Goal: Find specific page/section: Find specific page/section

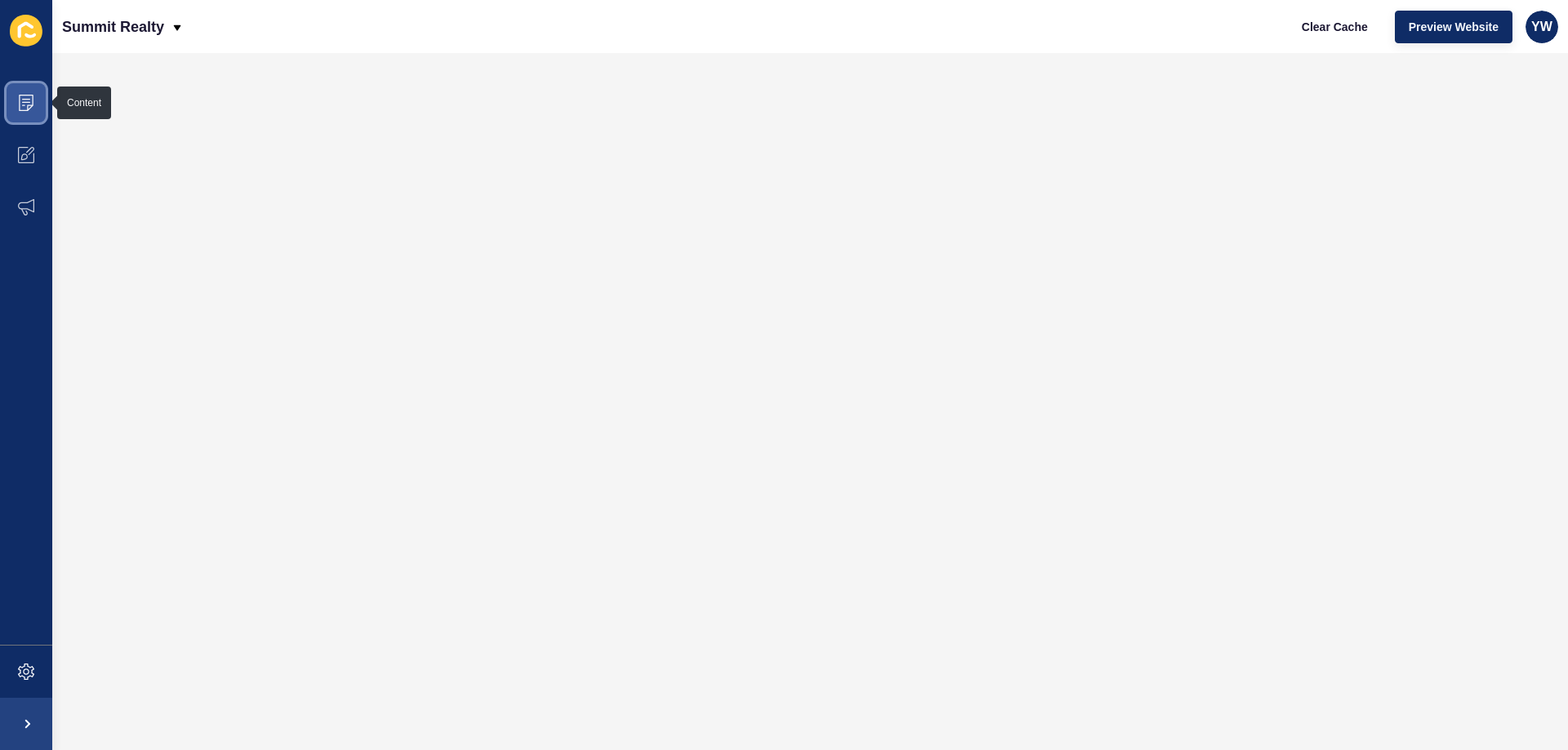
click at [5, 100] on span at bounding box center [26, 102] width 52 height 52
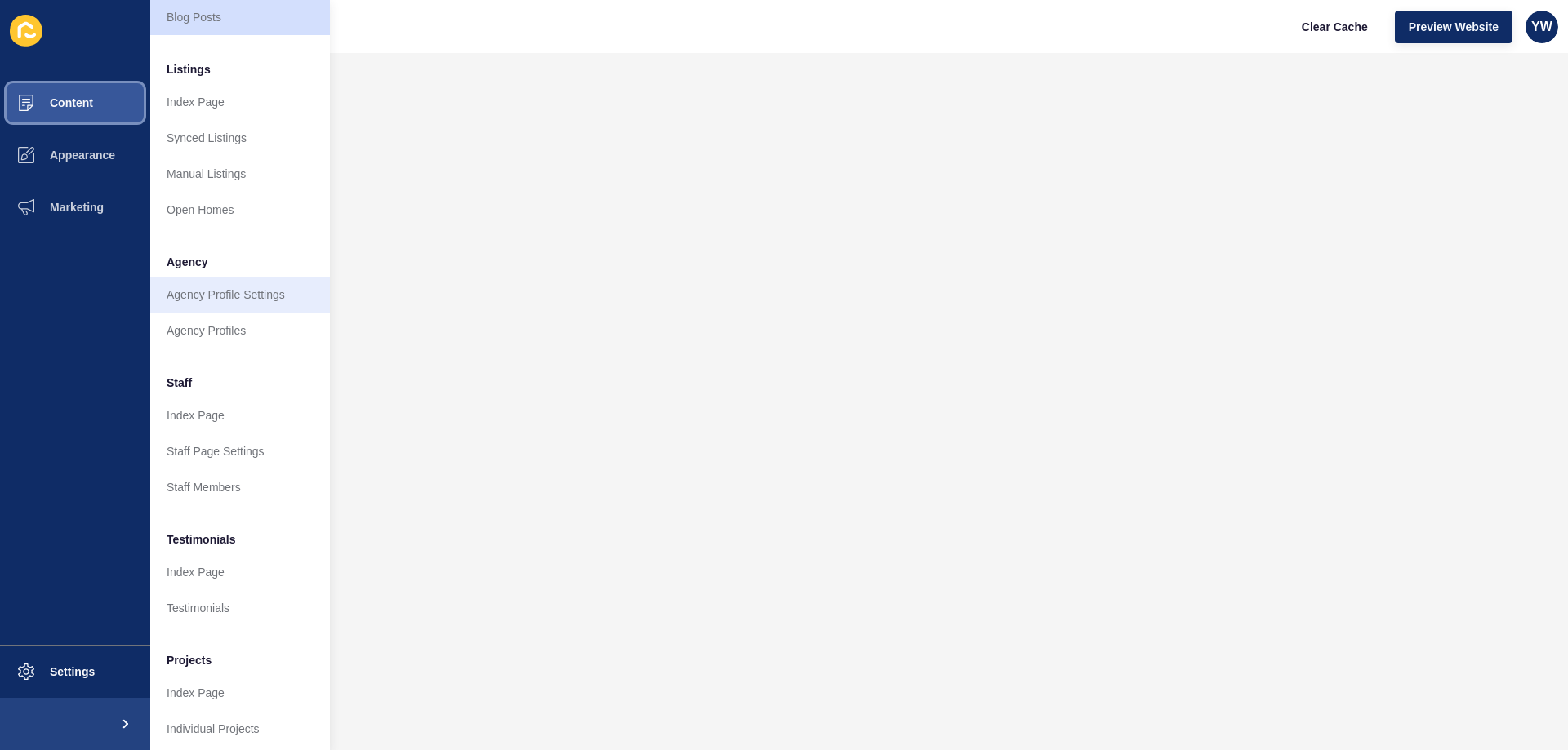
scroll to position [218, 0]
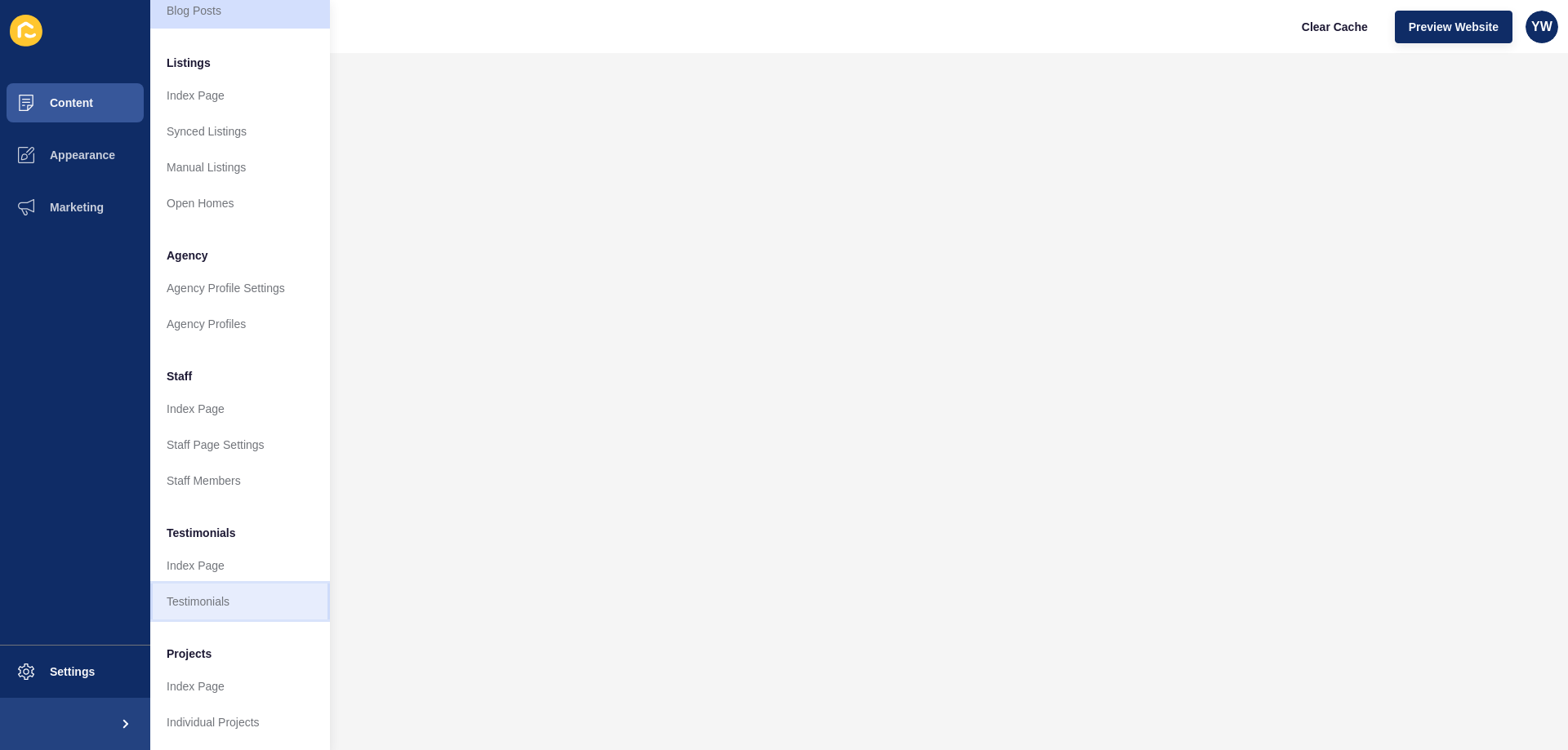
click at [237, 605] on link "Testimonials" at bounding box center [240, 601] width 180 height 36
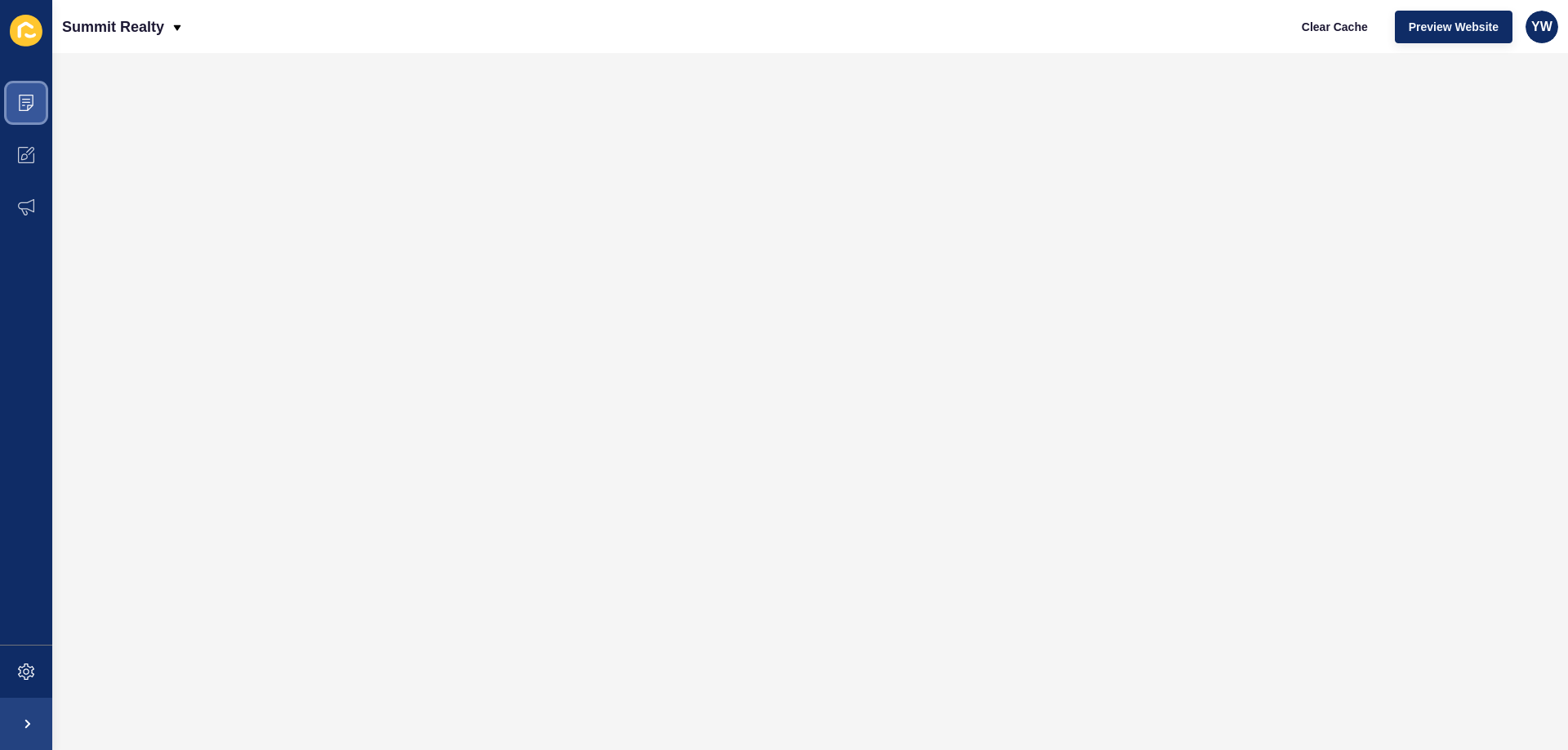
click at [29, 107] on icon at bounding box center [26, 102] width 16 height 16
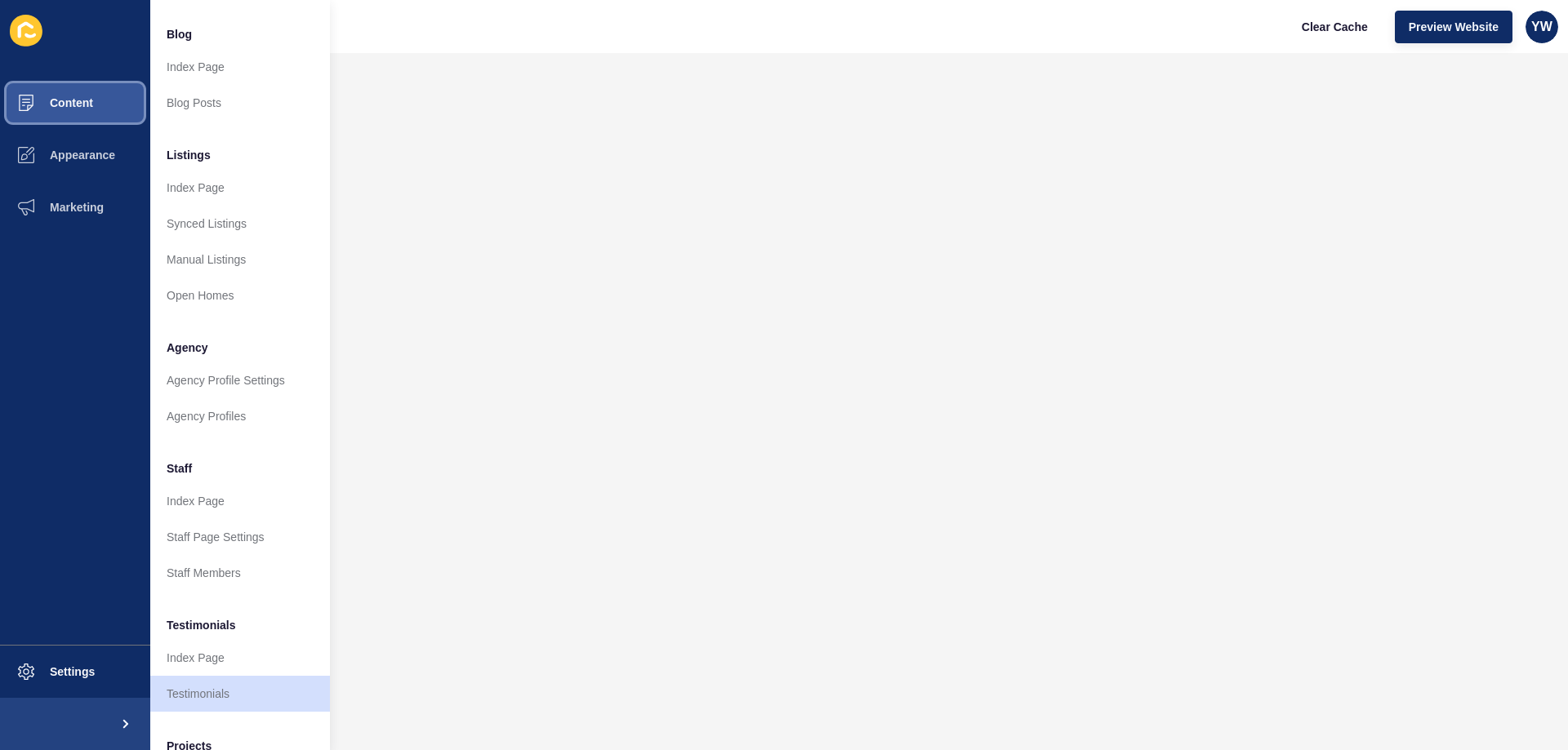
scroll to position [218, 0]
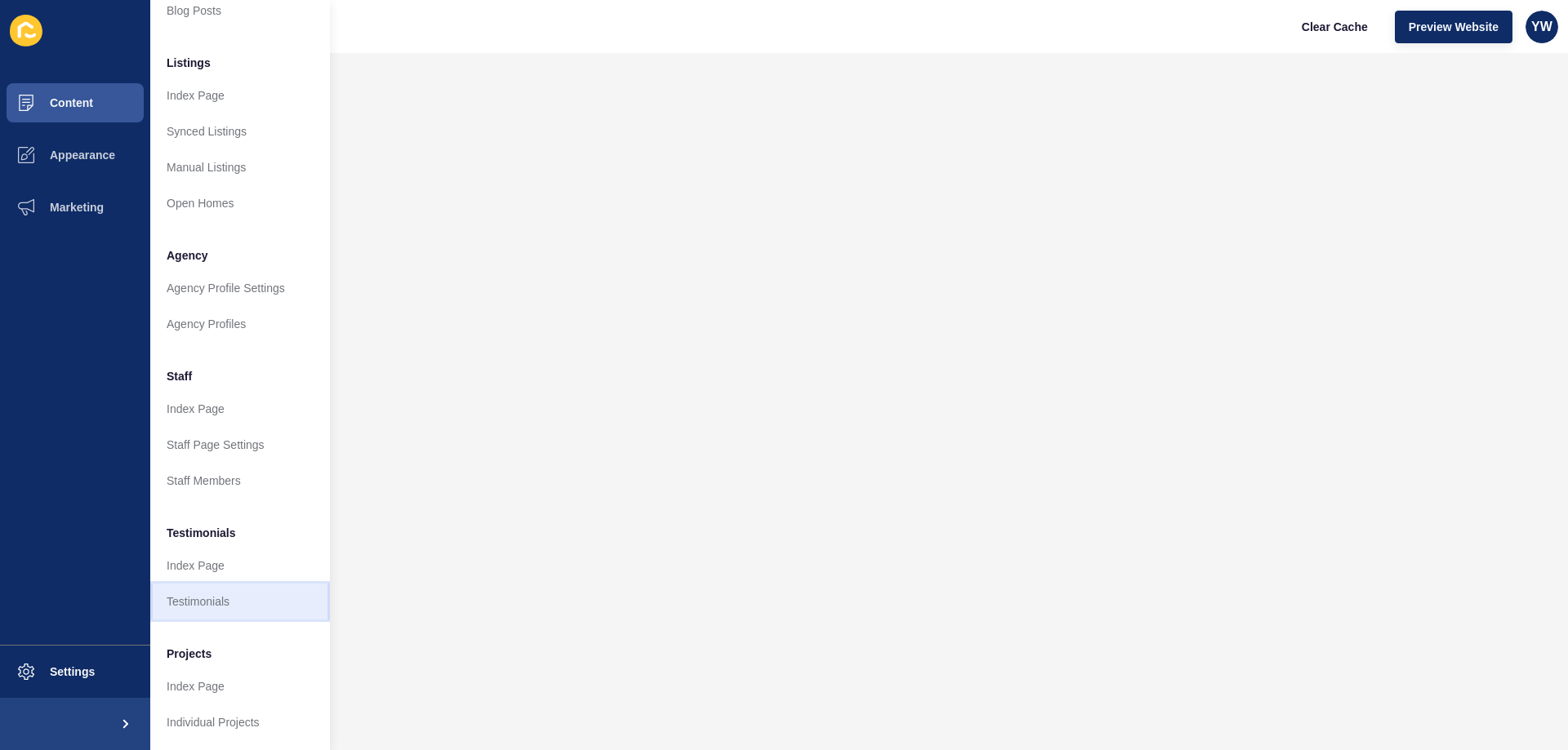
click at [216, 584] on link "Testimonials" at bounding box center [240, 601] width 180 height 36
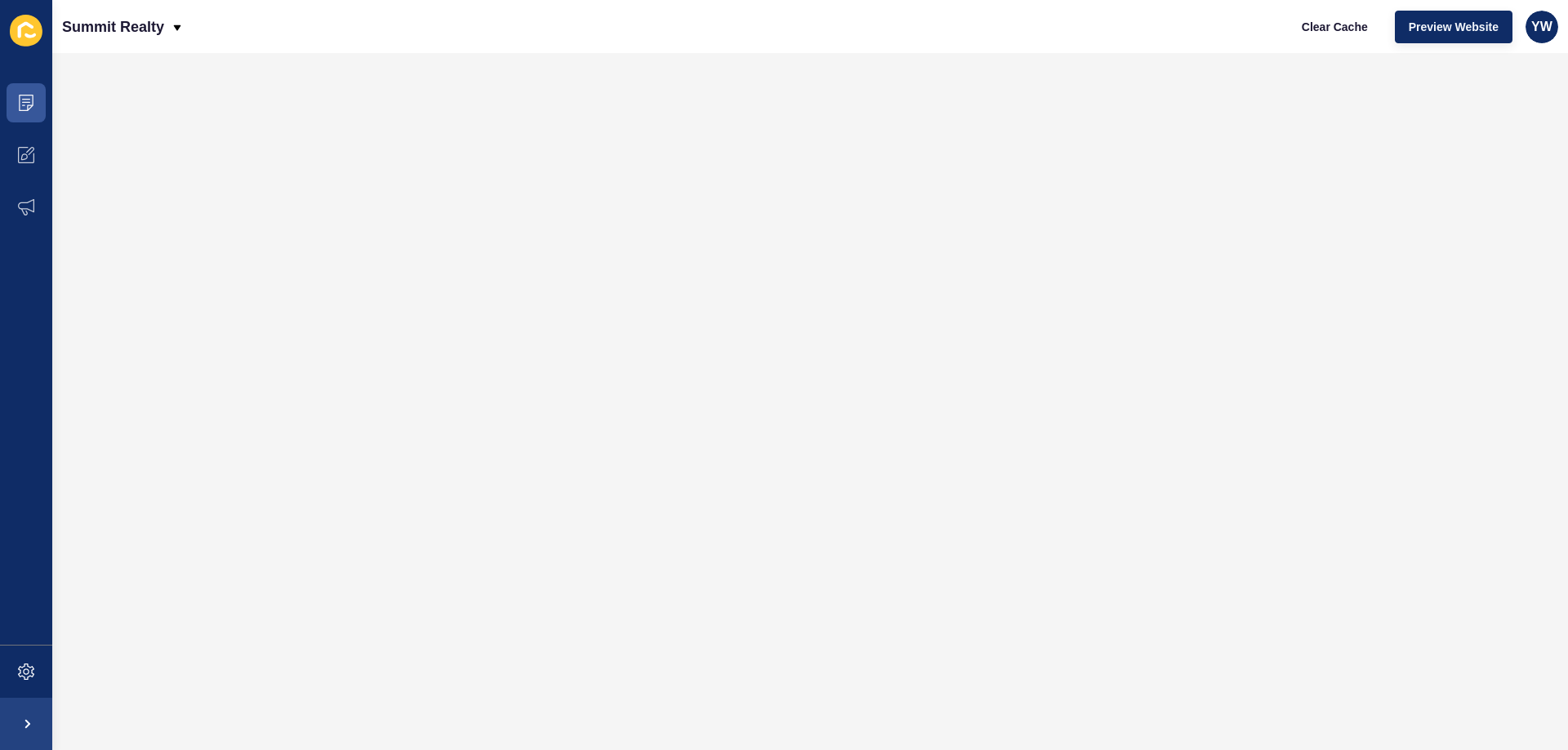
scroll to position [0, 0]
